Goal: Information Seeking & Learning: Check status

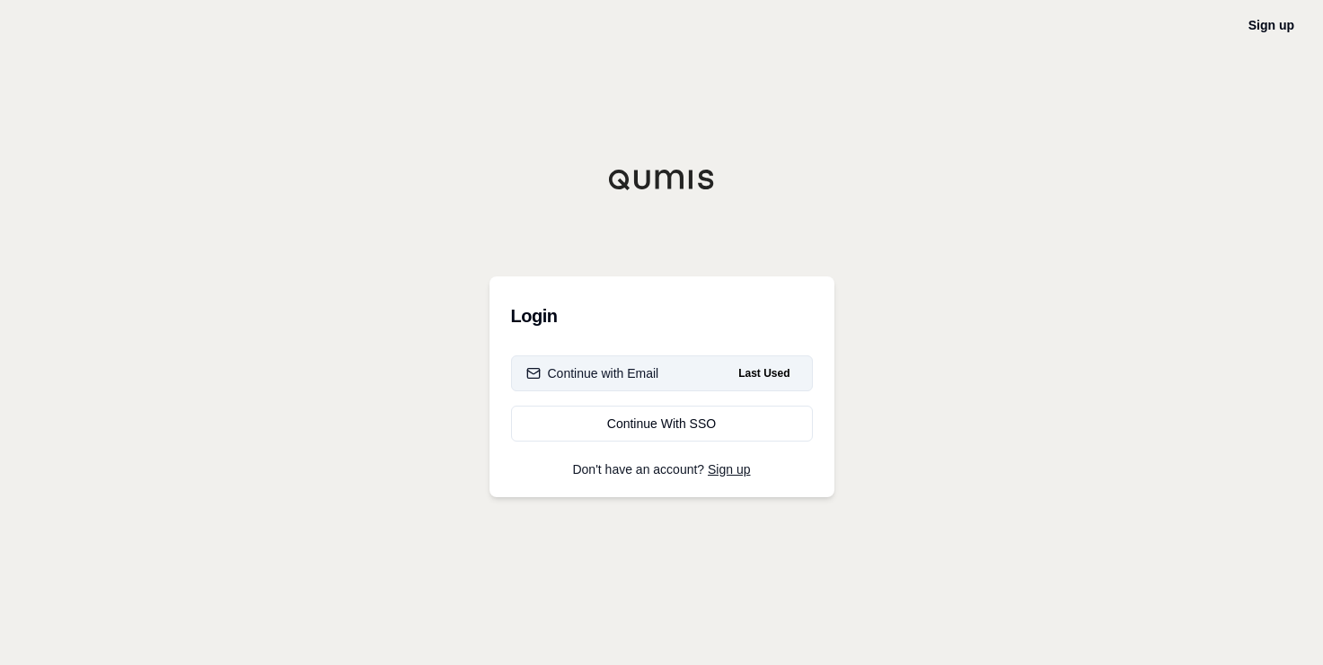
click at [675, 379] on button "Continue with Email Last Used" at bounding box center [662, 374] width 302 height 36
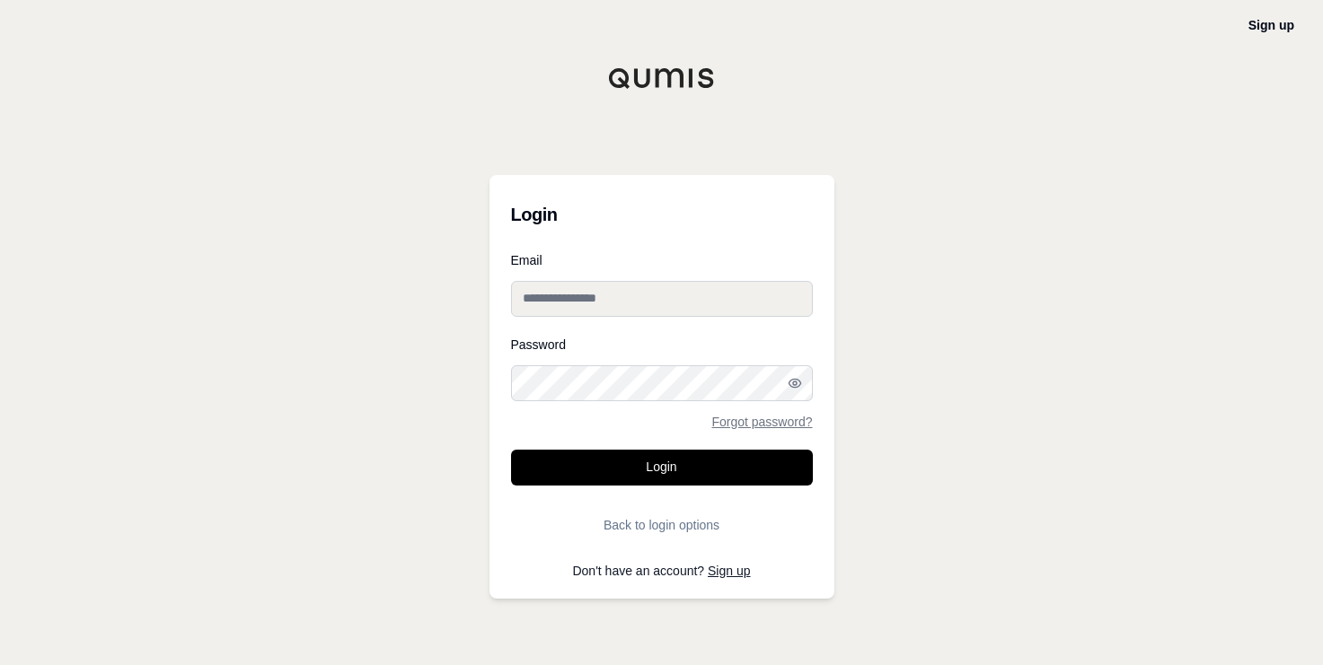
type input "**********"
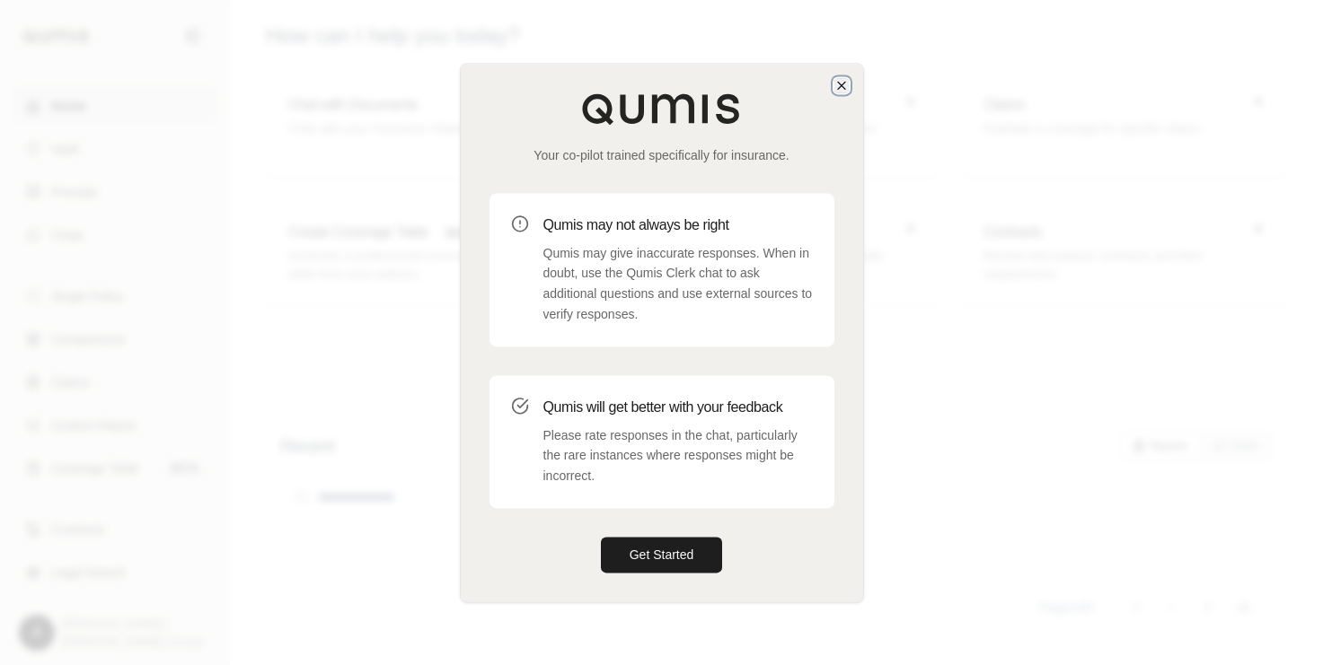
click at [841, 87] on icon "button" at bounding box center [841, 85] width 14 height 14
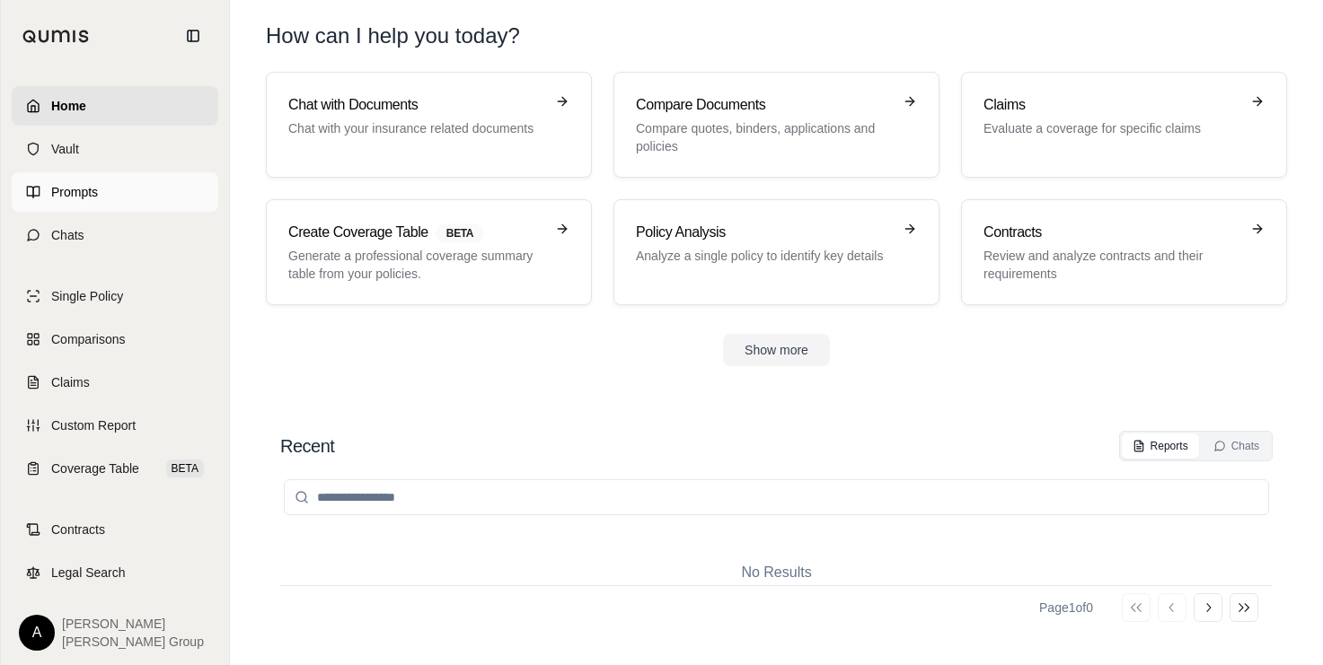
click at [70, 197] on span "Prompts" at bounding box center [74, 192] width 47 height 18
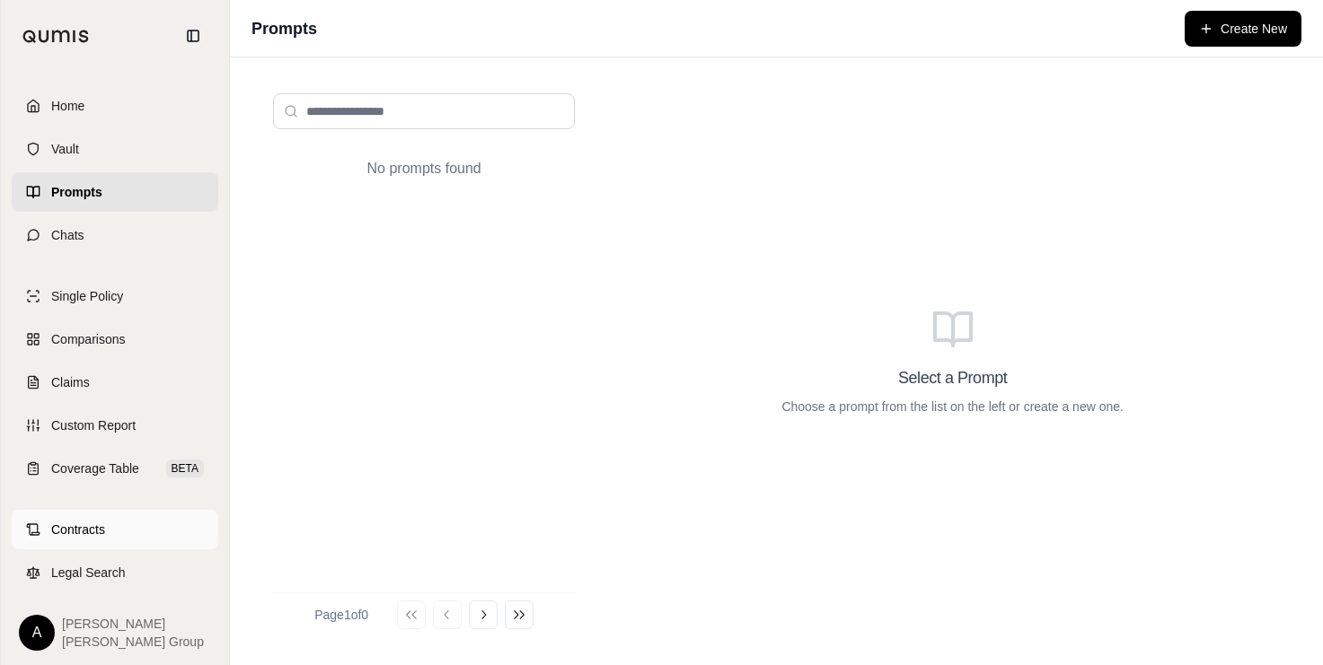
click at [99, 535] on span "Contracts" at bounding box center [78, 530] width 54 height 18
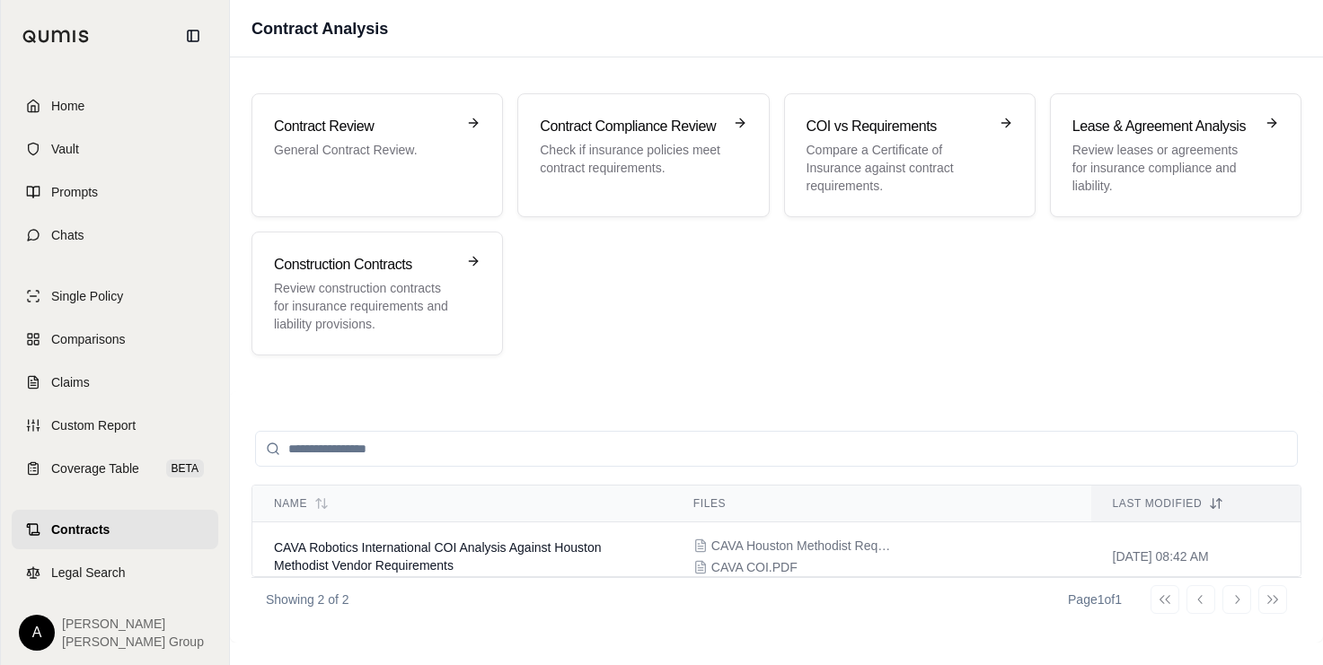
click at [651, 294] on div "Contract Review General Contract Review. Contract Compliance Review Check if in…" at bounding box center [776, 224] width 1050 height 262
click at [332, 551] on span "CAVA Robotics International COI Analysis Against Houston Methodist Vendor Requi…" at bounding box center [437, 557] width 327 height 32
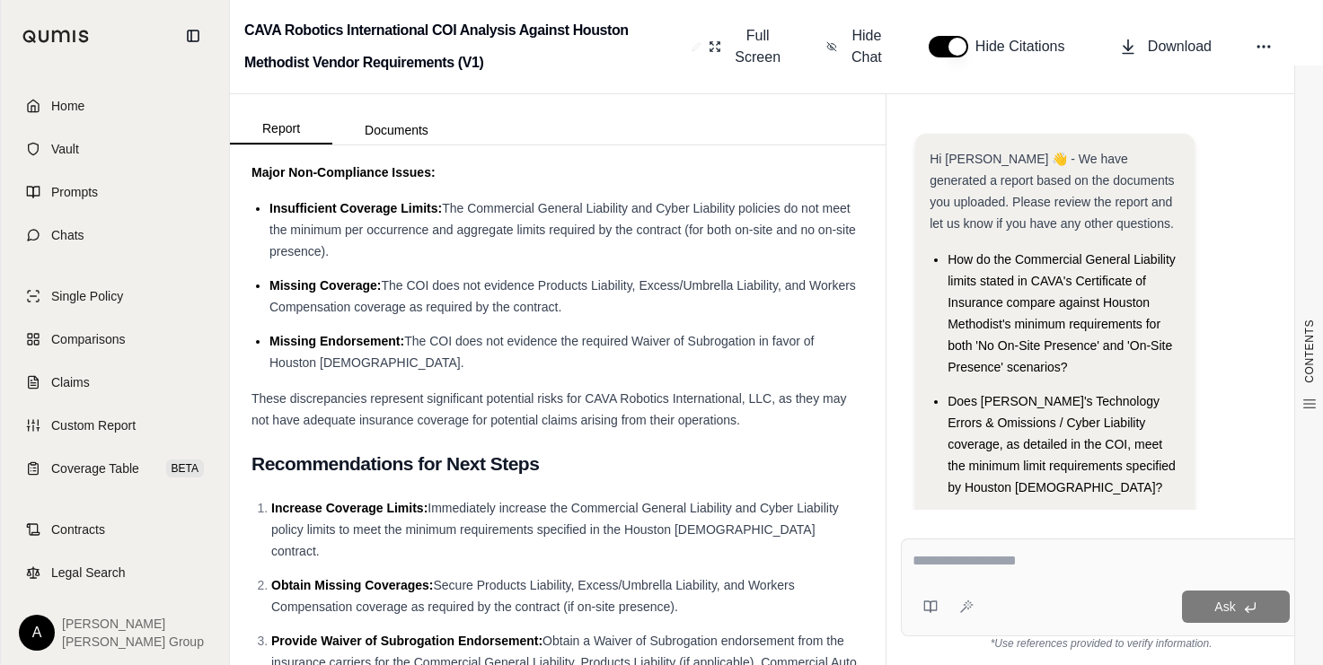
scroll to position [9492, 0]
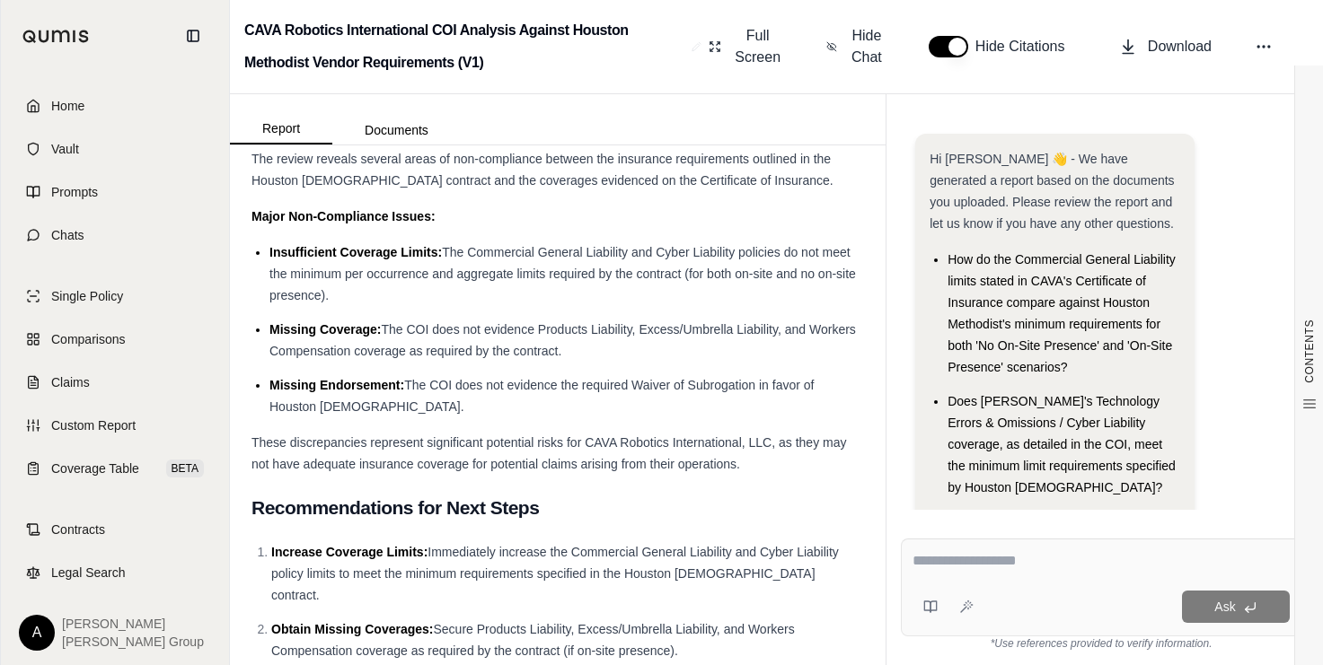
click at [646, 227] on div "Major Non-Compliance Issues:" at bounding box center [557, 217] width 612 height 22
